Goal: Find specific page/section: Find specific page/section

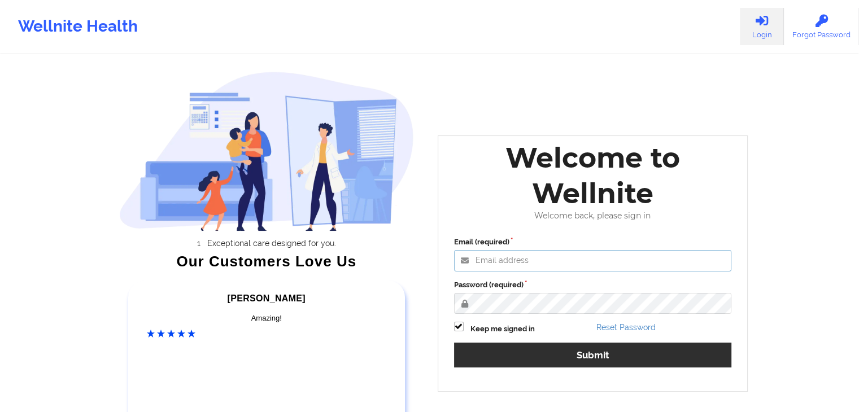
type input "[EMAIL_ADDRESS][DOMAIN_NAME]"
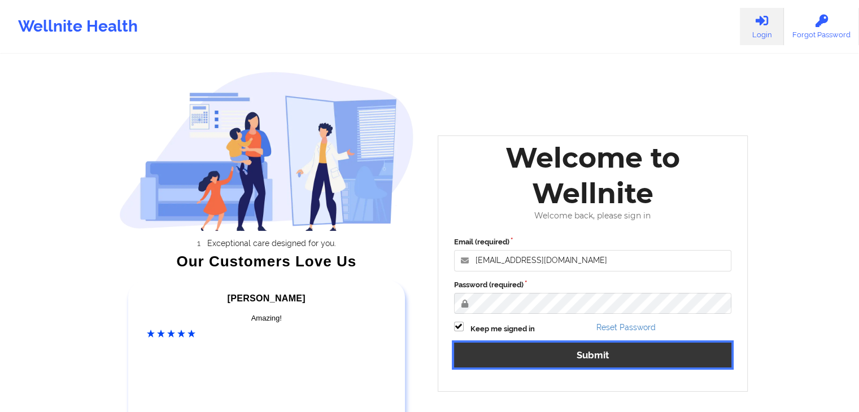
click at [530, 355] on button "Submit" at bounding box center [593, 355] width 278 height 24
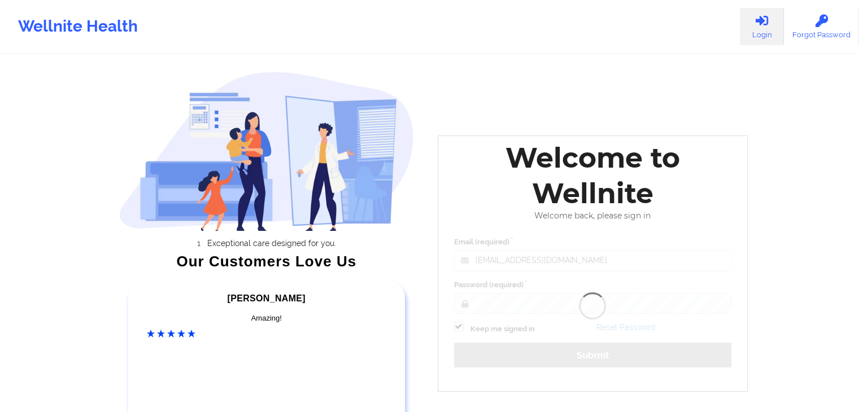
click at [530, 355] on div "Welcome to Wellnite Welcome back, please sign in Email (required) [EMAIL_ADDRES…" at bounding box center [593, 263] width 311 height 256
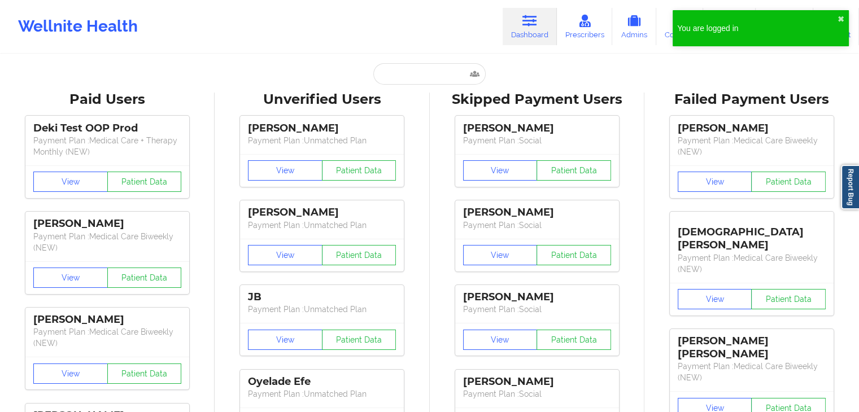
drag, startPoint x: 361, startPoint y: 74, endPoint x: 380, endPoint y: 75, distance: 18.6
click at [376, 74] on div "Paid Unverified Skipped Failed" at bounding box center [430, 73] width 226 height 21
click at [395, 76] on input "text" at bounding box center [429, 73] width 112 height 21
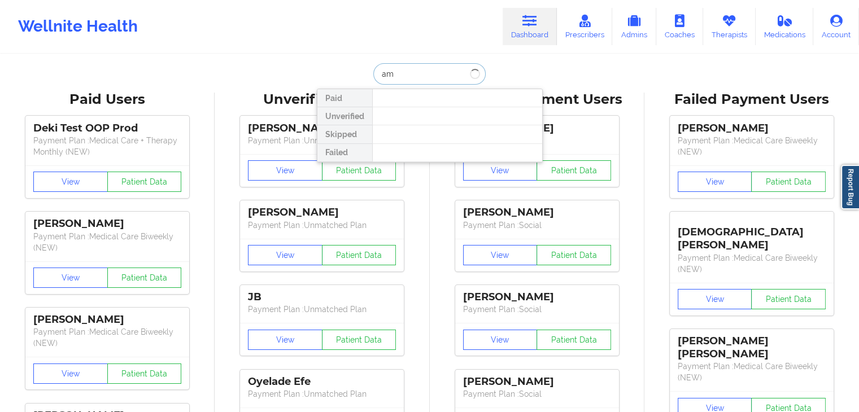
type input "a"
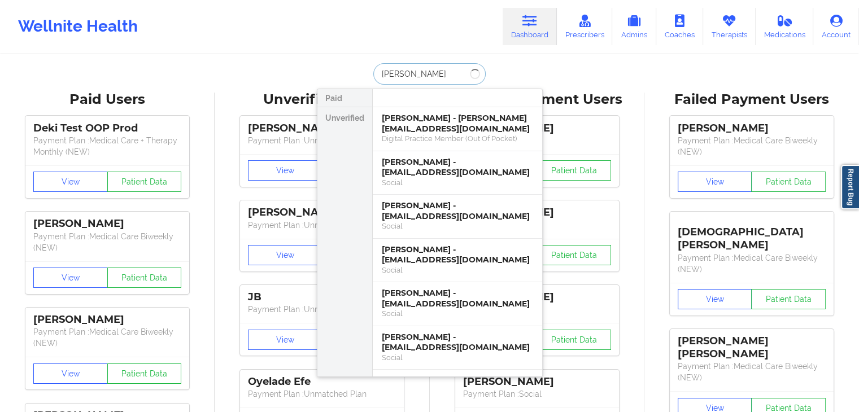
type input "[PERSON_NAME]"
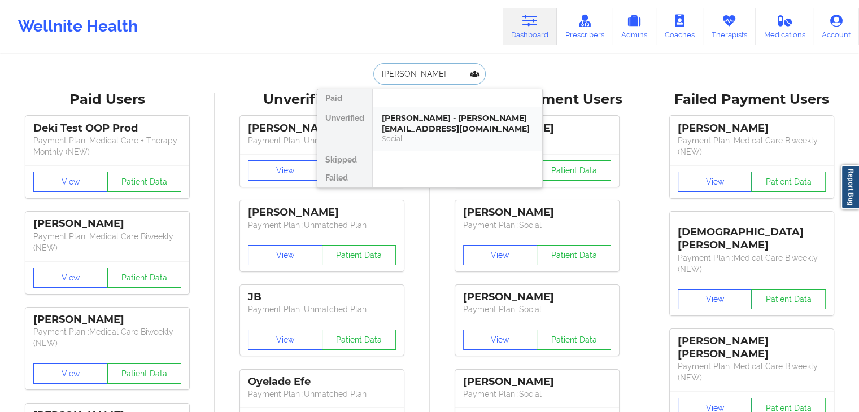
click at [454, 127] on div "[PERSON_NAME] - [PERSON_NAME][EMAIL_ADDRESS][DOMAIN_NAME]" at bounding box center [457, 123] width 151 height 21
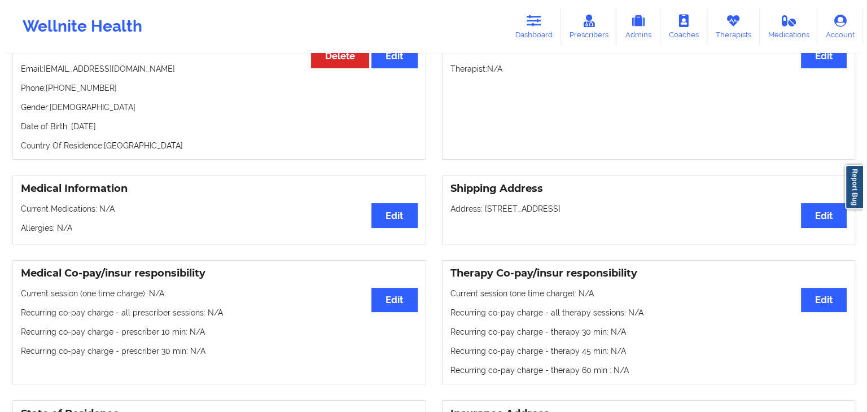
scroll to position [53, 0]
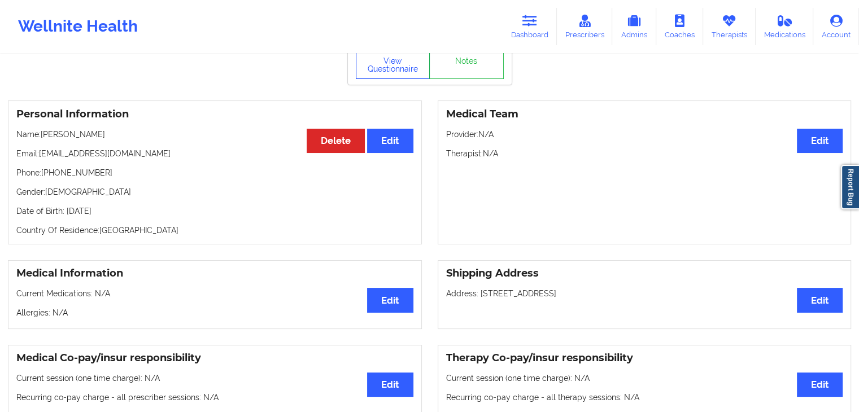
click at [400, 64] on button "View Questionnaire" at bounding box center [393, 65] width 75 height 28
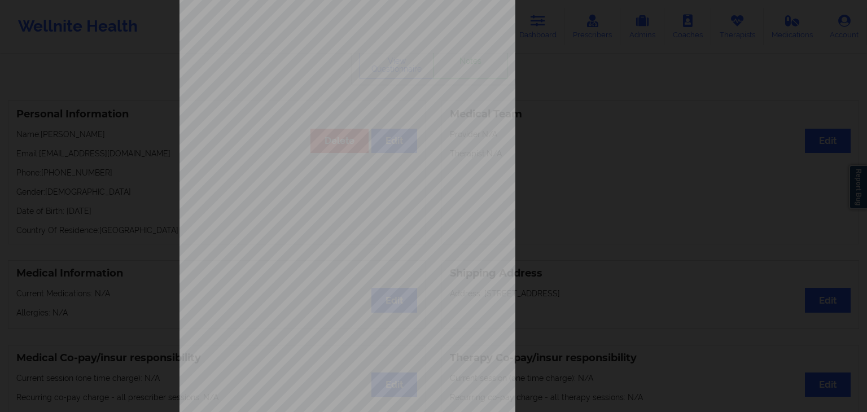
scroll to position [126, 0]
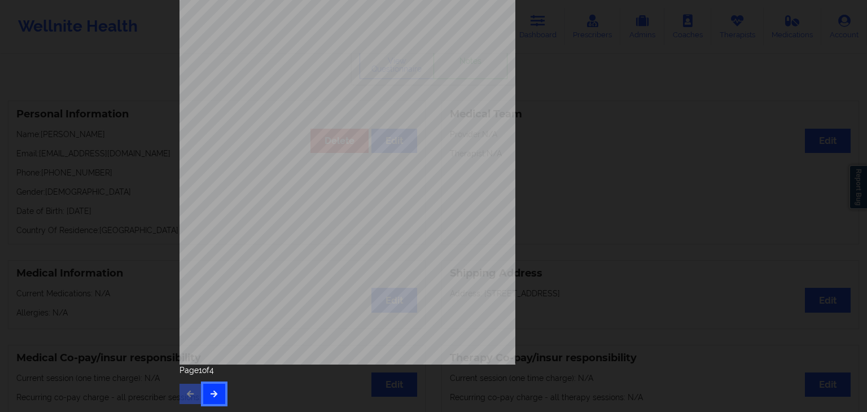
click at [213, 395] on icon "button" at bounding box center [214, 393] width 10 height 7
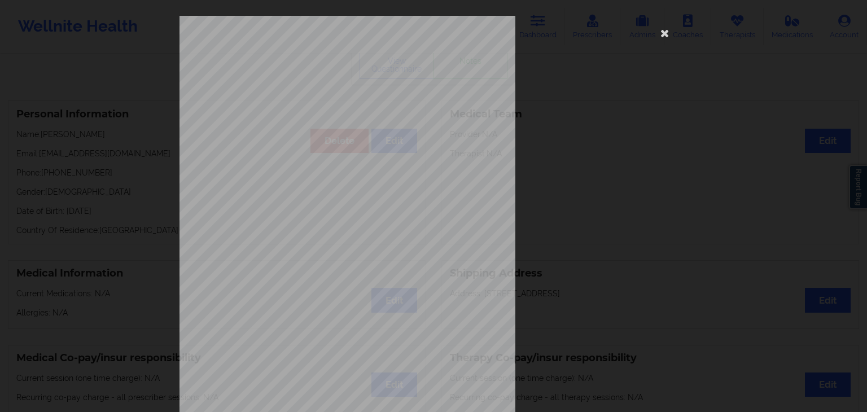
click at [314, 317] on span "have been moving a lot more than usual" at bounding box center [353, 316] width 106 height 6
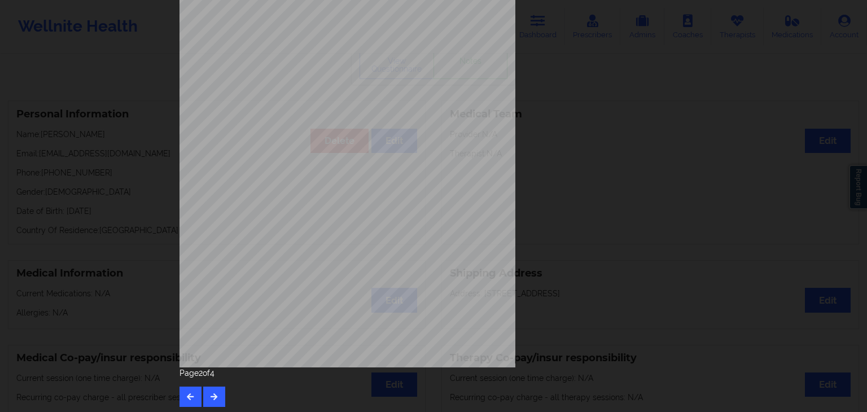
scroll to position [126, 0]
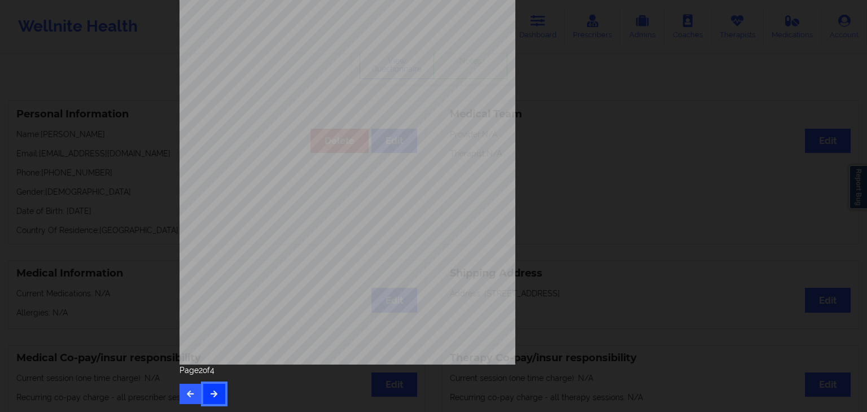
click at [209, 393] on icon "button" at bounding box center [214, 393] width 10 height 7
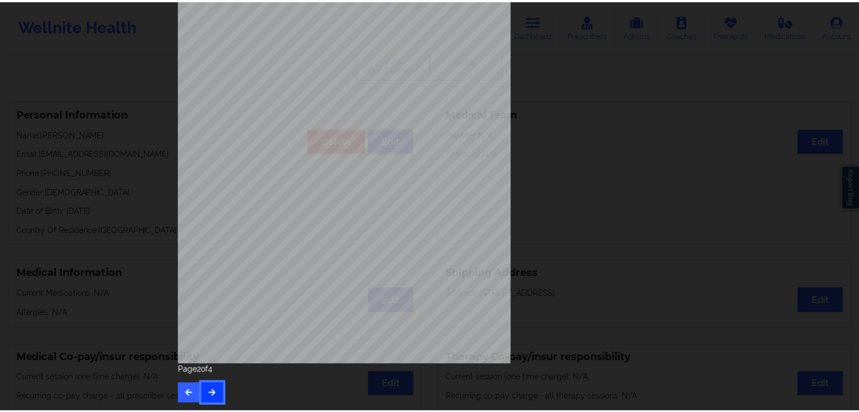
scroll to position [0, 0]
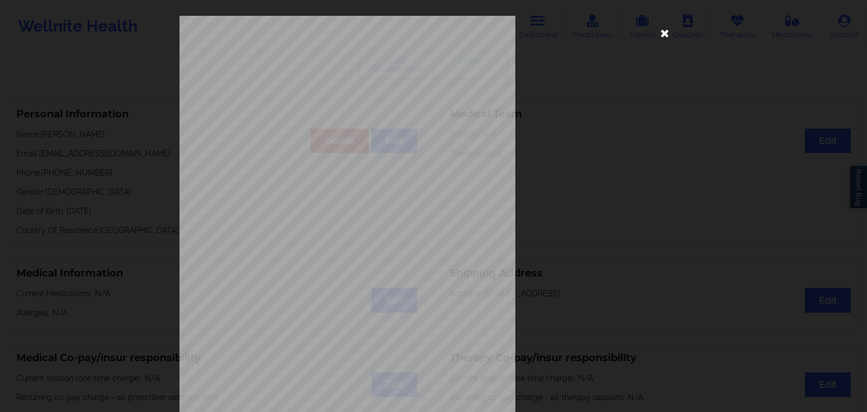
click at [668, 30] on icon at bounding box center [665, 33] width 18 height 18
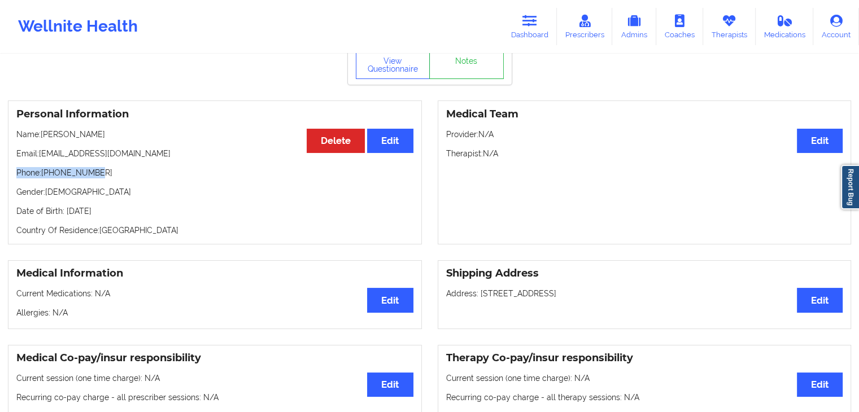
drag, startPoint x: 17, startPoint y: 174, endPoint x: 94, endPoint y: 176, distance: 77.4
click at [94, 176] on p "Phone: [PHONE_NUMBER]" at bounding box center [214, 172] width 397 height 11
copy p "Phone: [PHONE_NUMBER]"
click at [533, 27] on link "Dashboard" at bounding box center [529, 26] width 54 height 37
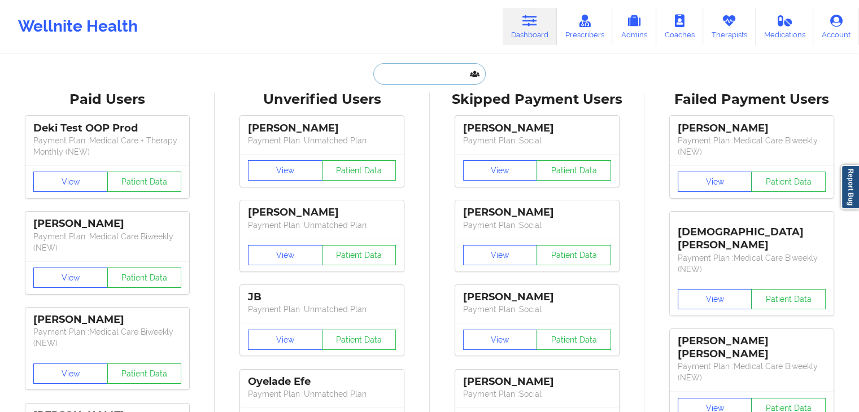
click at [441, 79] on input "text" at bounding box center [429, 73] width 112 height 21
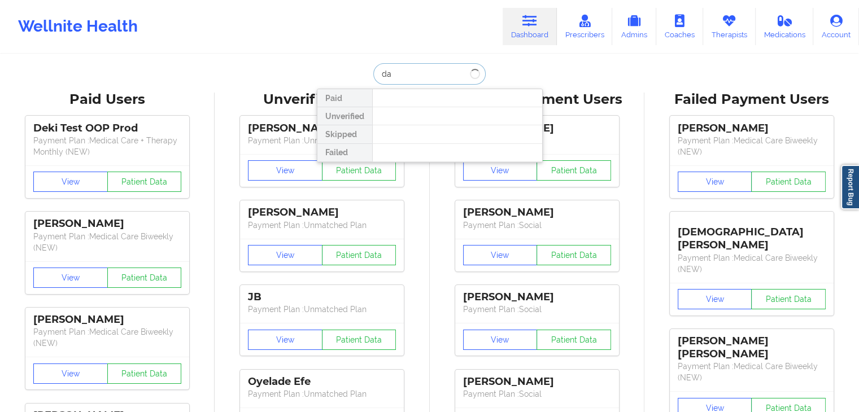
type input "d"
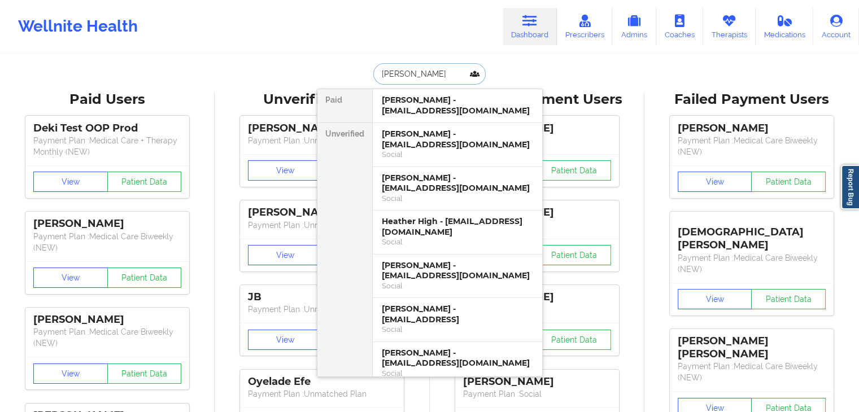
type input "[PERSON_NAME]"
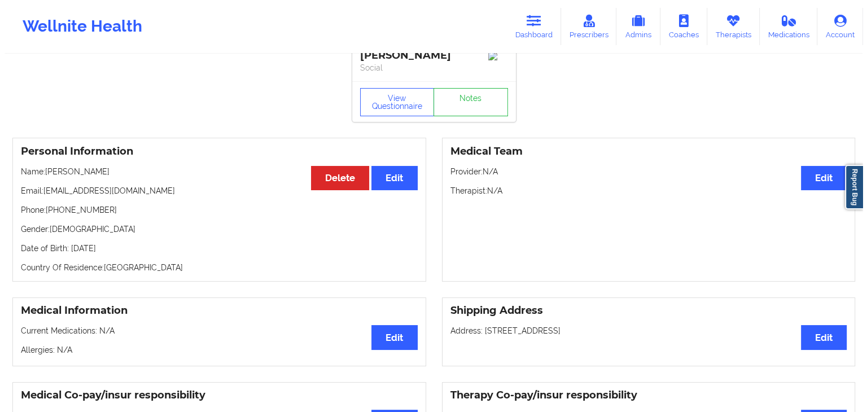
scroll to position [23, 0]
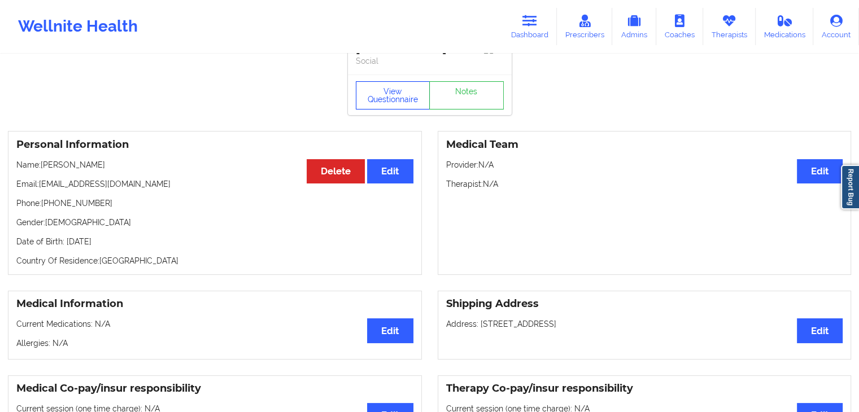
click at [374, 107] on button "View Questionnaire" at bounding box center [393, 95] width 75 height 28
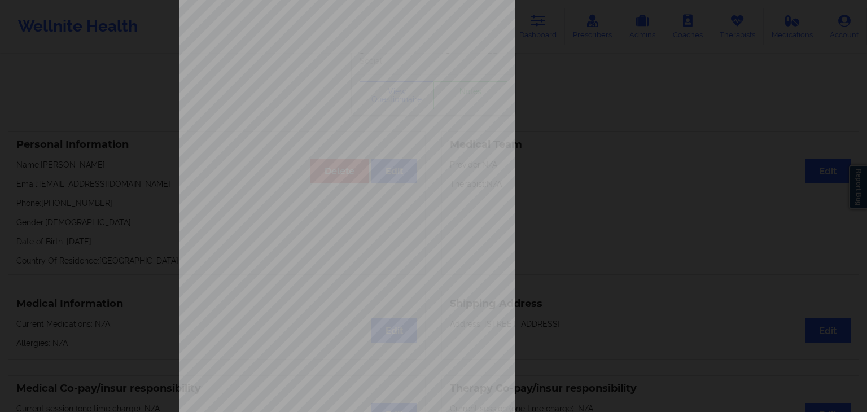
scroll to position [126, 0]
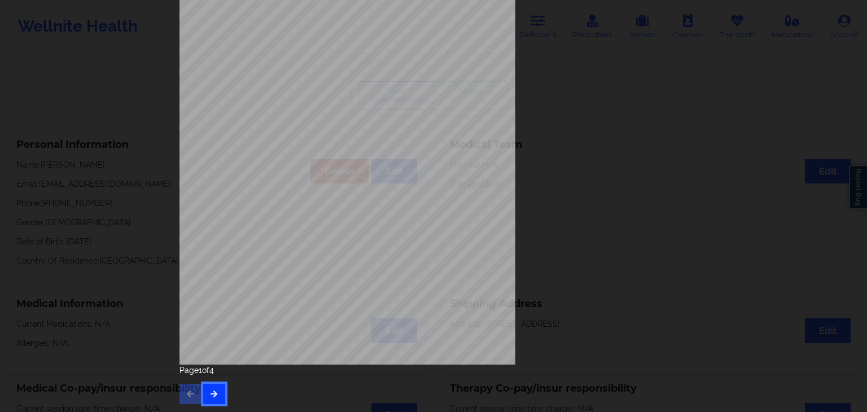
click at [209, 392] on icon "button" at bounding box center [214, 393] width 10 height 7
click at [214, 393] on icon "button" at bounding box center [214, 393] width 10 height 7
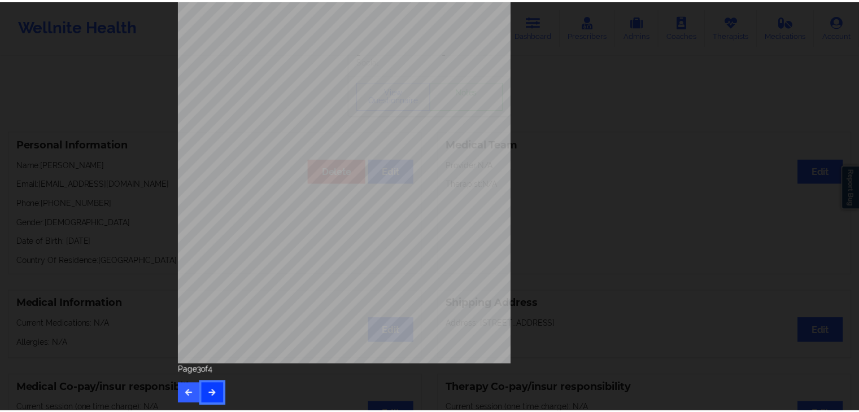
scroll to position [0, 0]
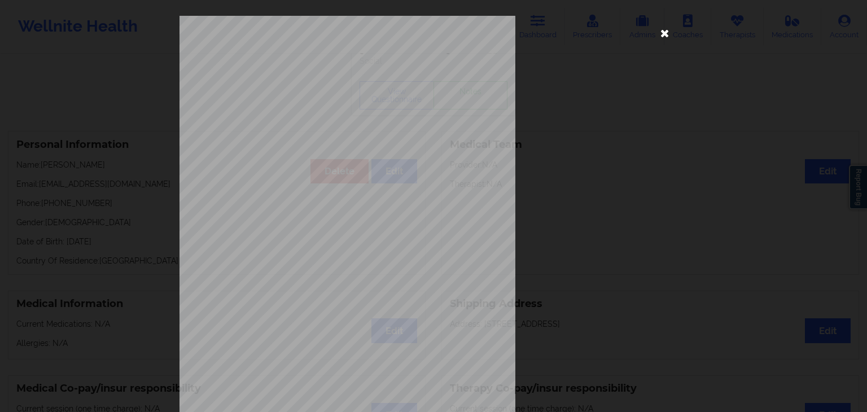
click at [667, 24] on icon at bounding box center [665, 33] width 18 height 18
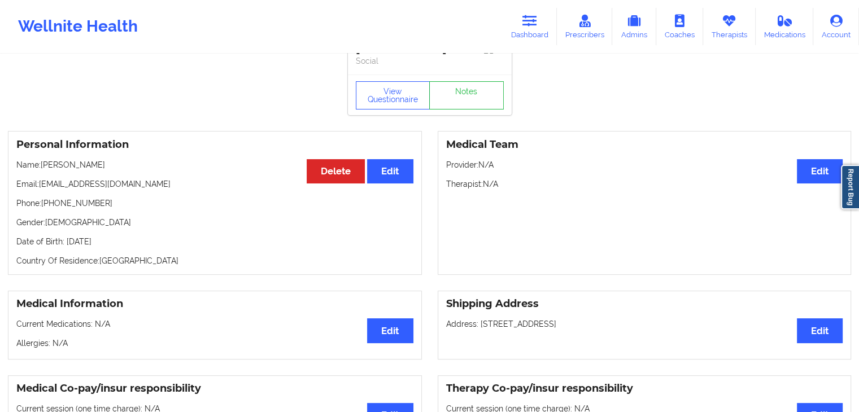
click at [222, 209] on p "Phone: [PHONE_NUMBER]" at bounding box center [214, 203] width 397 height 11
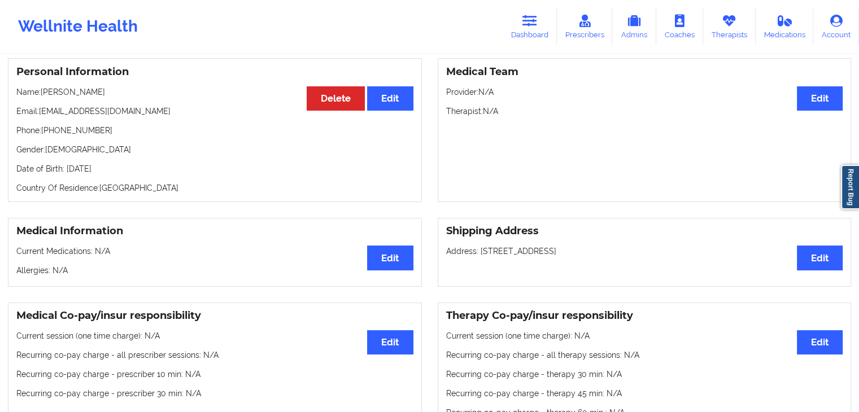
scroll to position [90, 0]
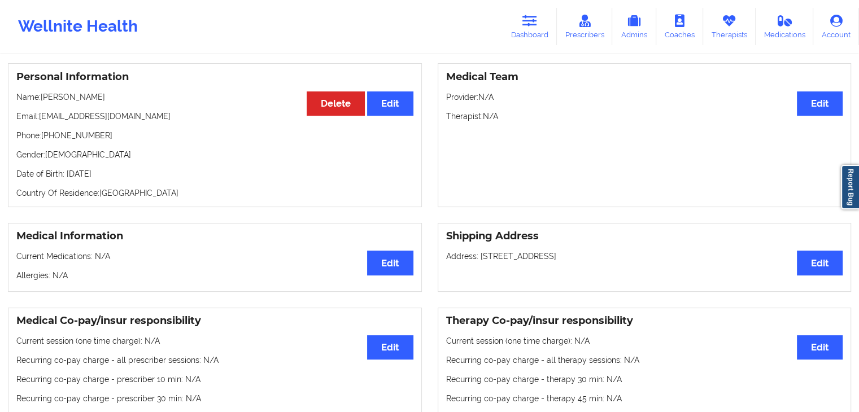
click at [255, 145] on div "Personal Information Edit Delete Name: [PERSON_NAME] Email: [EMAIL_ADDRESS][DOM…" at bounding box center [215, 135] width 414 height 144
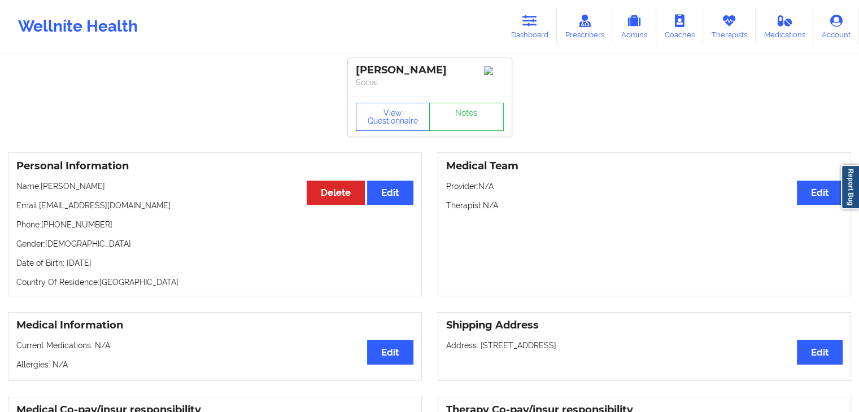
scroll to position [0, 0]
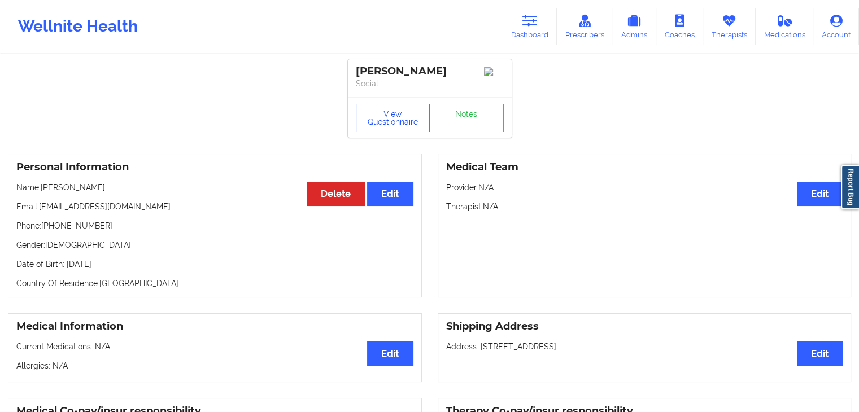
click at [420, 123] on button "View Questionnaire" at bounding box center [393, 118] width 75 height 28
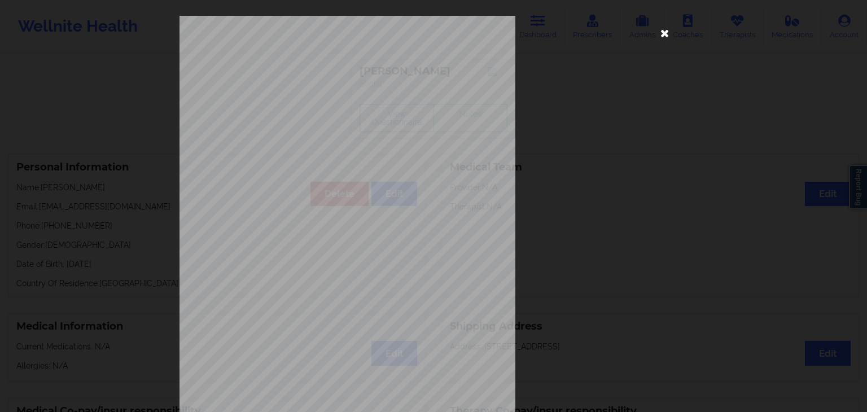
click at [657, 31] on icon at bounding box center [665, 33] width 18 height 18
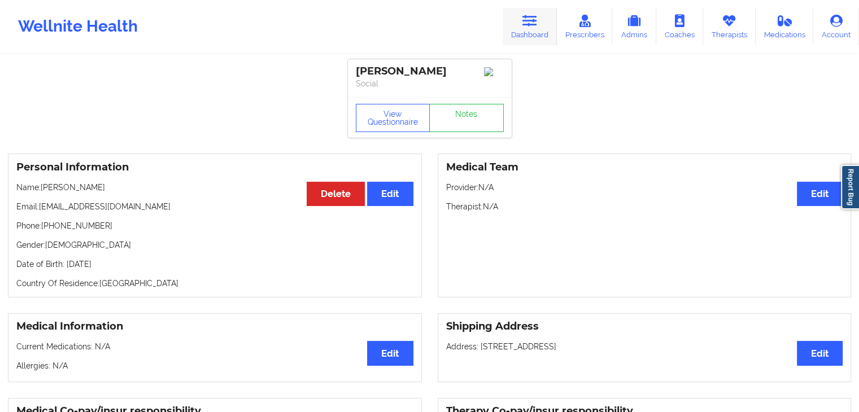
drag, startPoint x: 536, startPoint y: 30, endPoint x: 524, endPoint y: 35, distance: 12.9
click at [536, 30] on link "Dashboard" at bounding box center [529, 26] width 54 height 37
click at [524, 35] on link "Dashboard" at bounding box center [529, 26] width 54 height 37
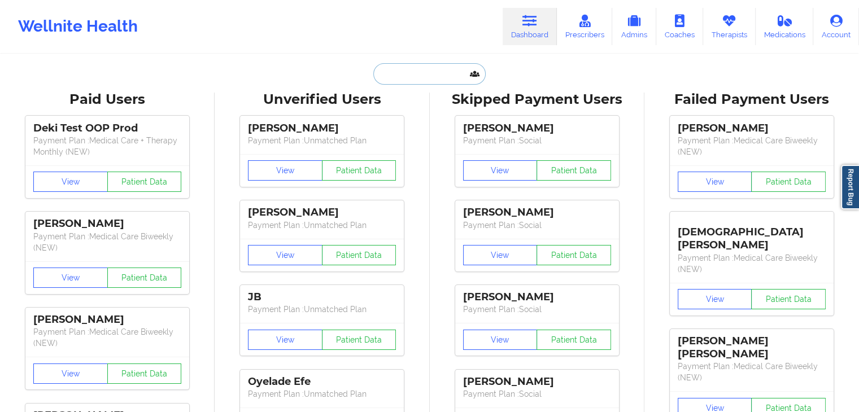
click at [390, 80] on input "text" at bounding box center [429, 73] width 112 height 21
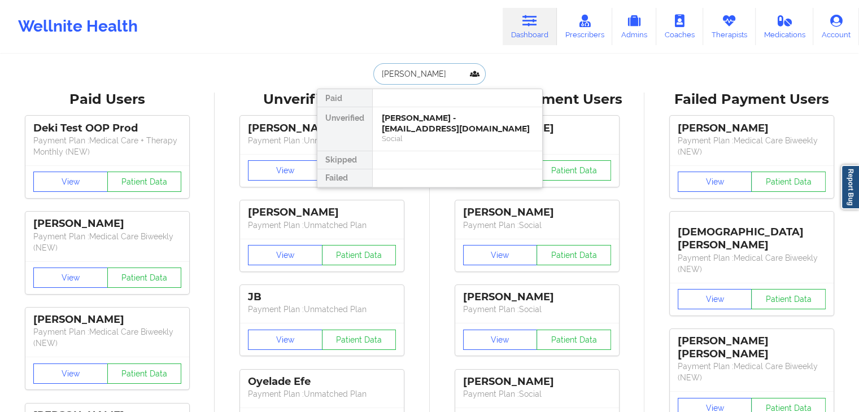
type input "[PERSON_NAME]"
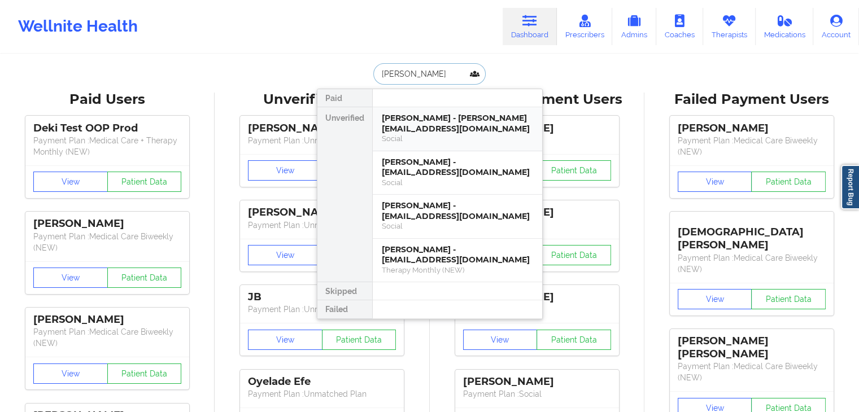
click at [447, 134] on div "[PERSON_NAME] - [PERSON_NAME][EMAIL_ADDRESS][DOMAIN_NAME] Social" at bounding box center [457, 129] width 169 height 44
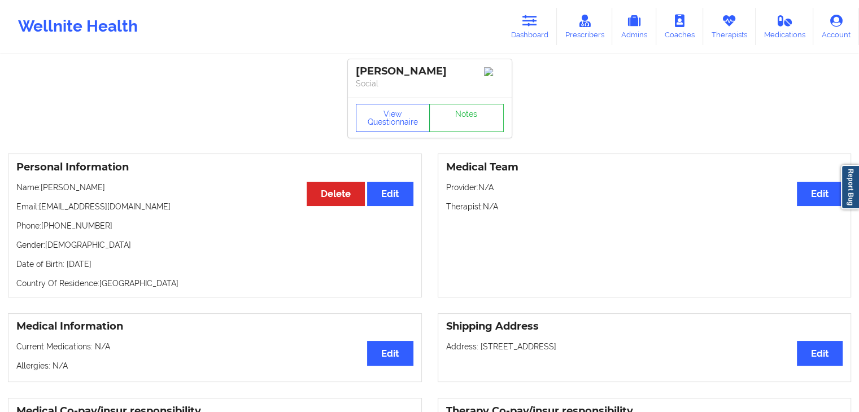
drag, startPoint x: 542, startPoint y: 18, endPoint x: 440, endPoint y: 51, distance: 106.8
click at [542, 18] on link "Dashboard" at bounding box center [529, 26] width 54 height 37
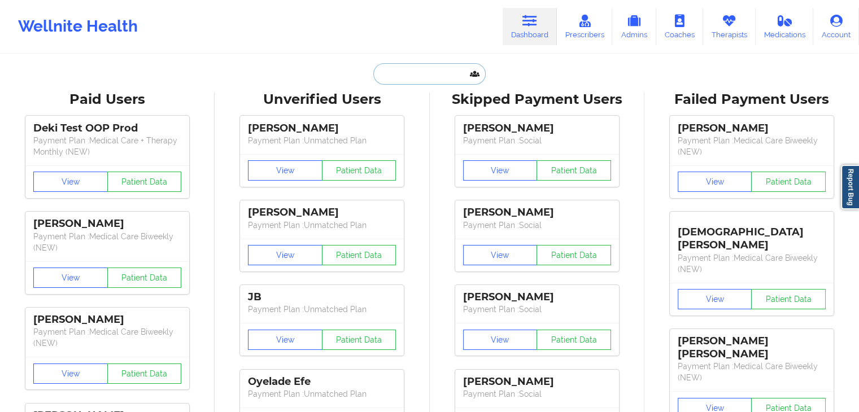
click at [422, 75] on input "text" at bounding box center [429, 73] width 112 height 21
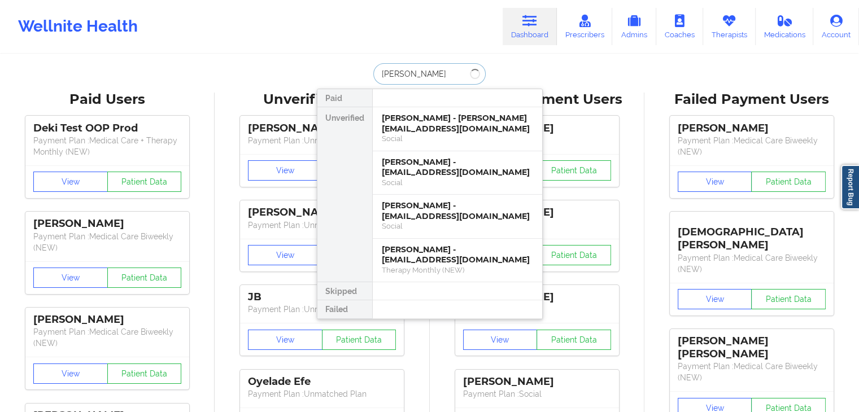
type input "[PERSON_NAME]"
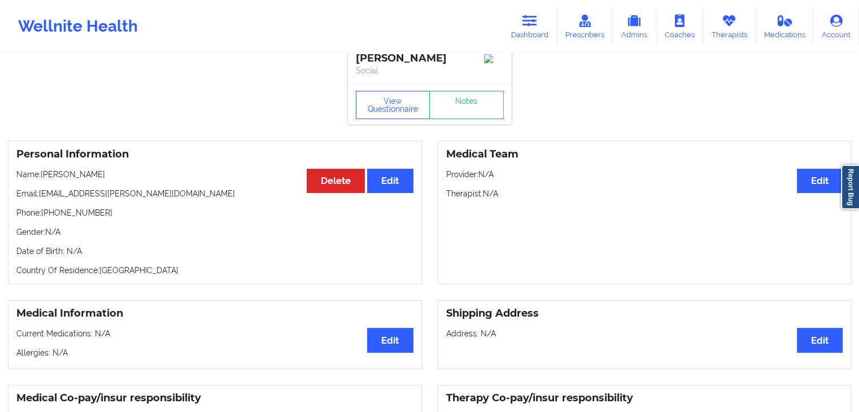
scroll to position [14, 0]
